Goal: Information Seeking & Learning: Check status

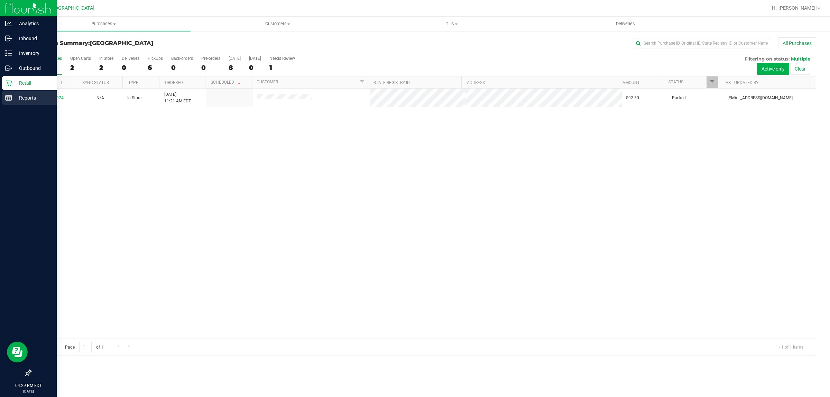
click at [8, 101] on icon at bounding box center [8, 97] width 7 height 7
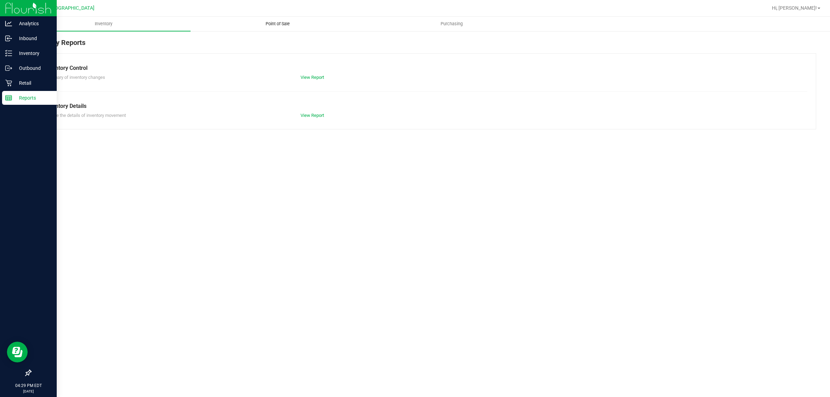
click at [282, 19] on uib-tab-heading "Point of Sale" at bounding box center [277, 24] width 173 height 14
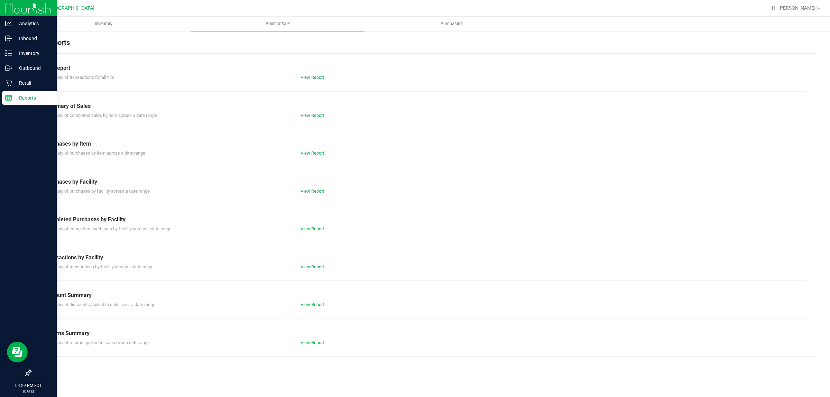
click at [321, 229] on link "View Report" at bounding box center [312, 228] width 24 height 5
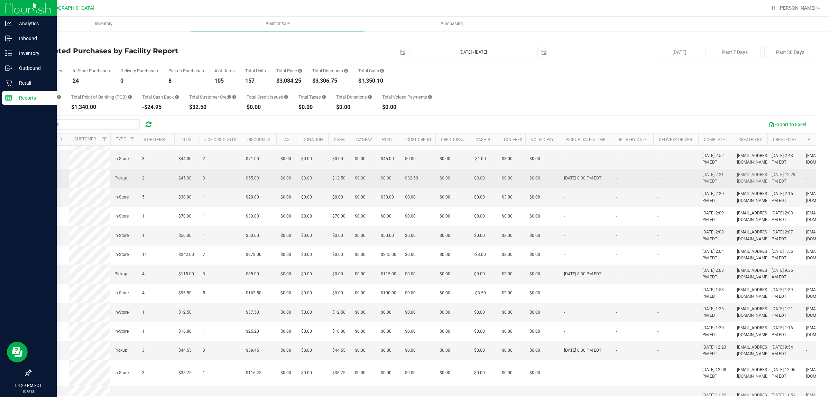
scroll to position [173, 0]
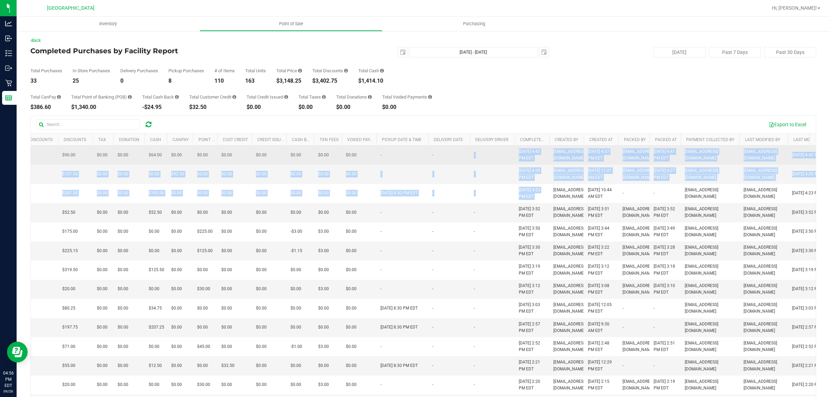
drag, startPoint x: 549, startPoint y: 209, endPoint x: 474, endPoint y: 166, distance: 86.4
